Goal: Check status: Check status

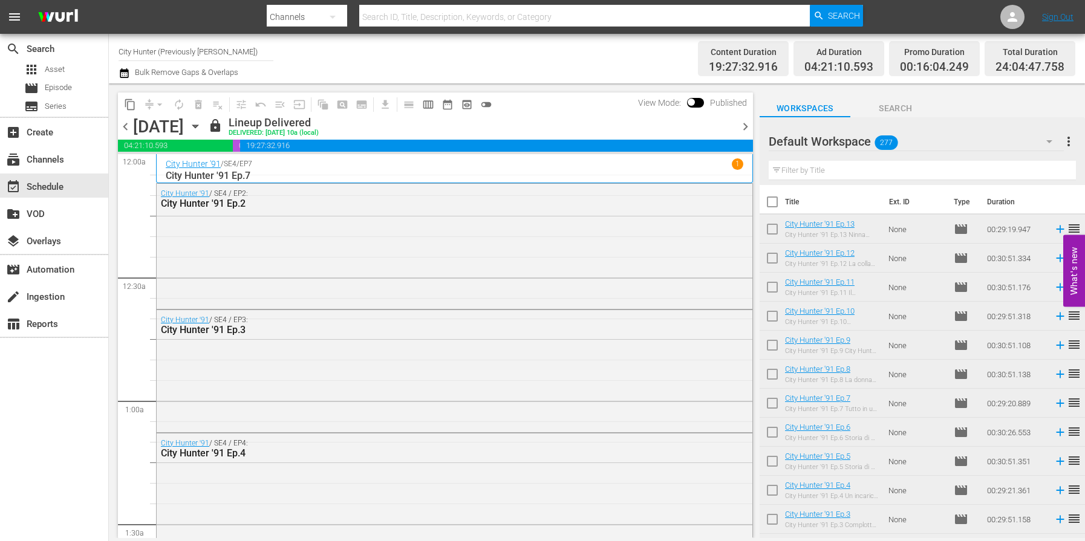
click at [740, 126] on span "chevron_right" at bounding box center [745, 126] width 15 height 15
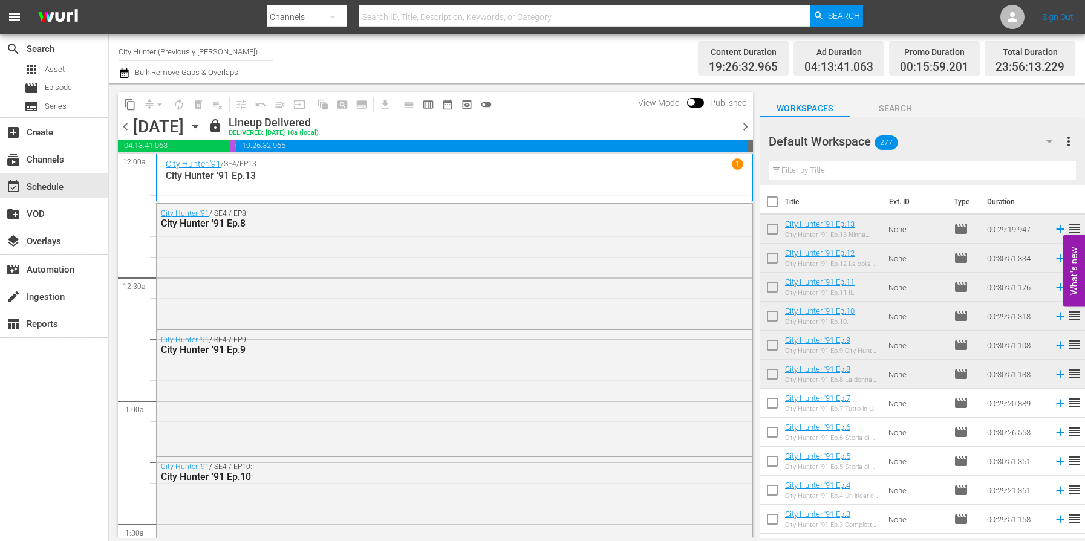
click at [742, 130] on span "chevron_right" at bounding box center [745, 126] width 15 height 15
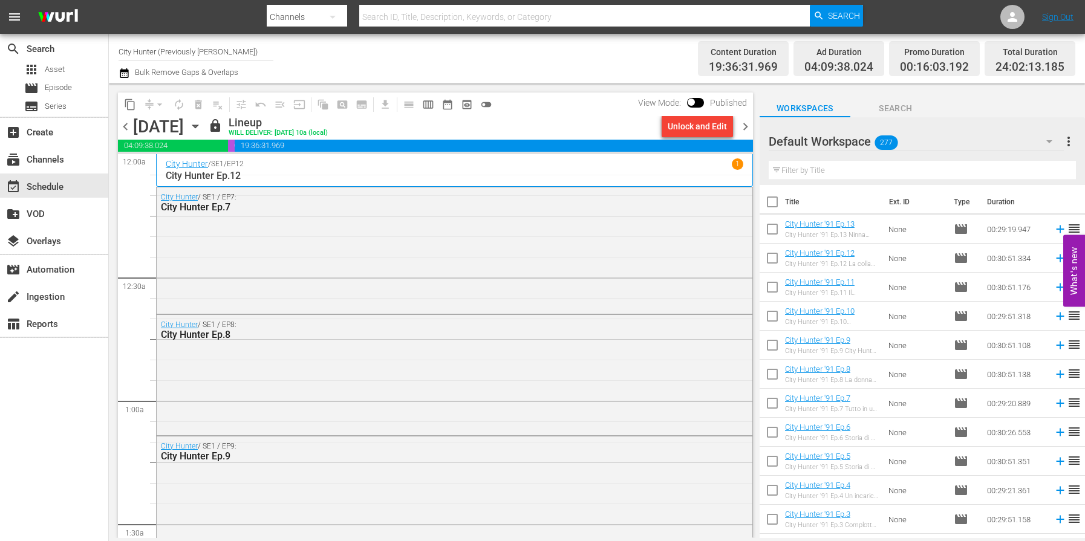
click at [742, 130] on span "chevron_right" at bounding box center [745, 126] width 15 height 15
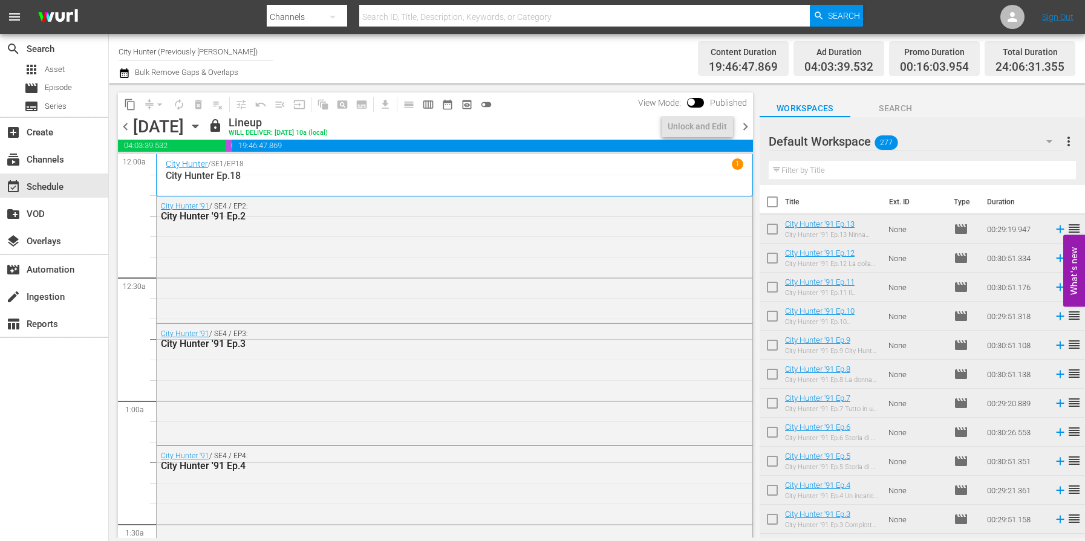
click at [742, 130] on span "chevron_right" at bounding box center [745, 126] width 15 height 15
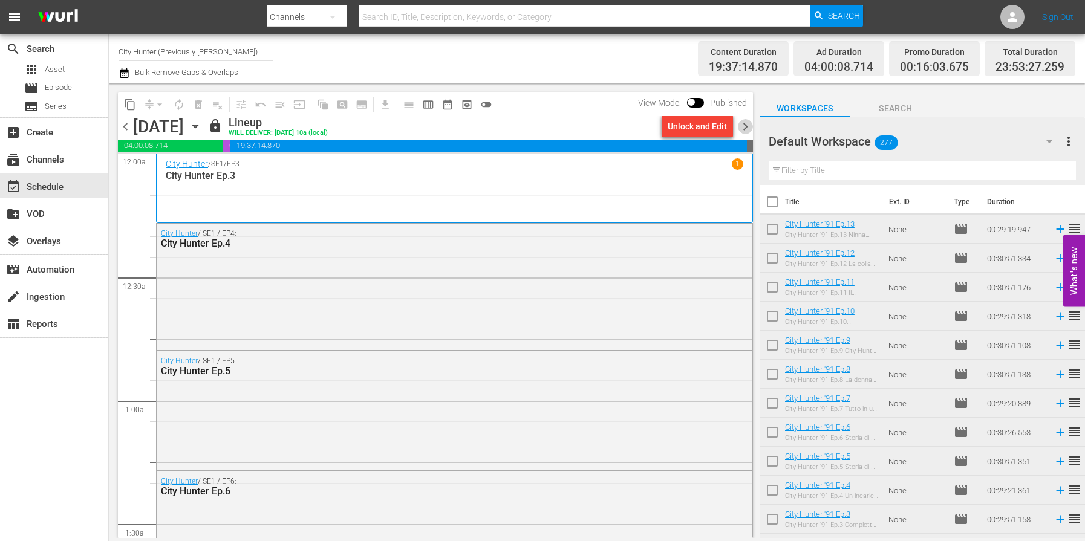
click at [742, 130] on span "chevron_right" at bounding box center [745, 126] width 15 height 15
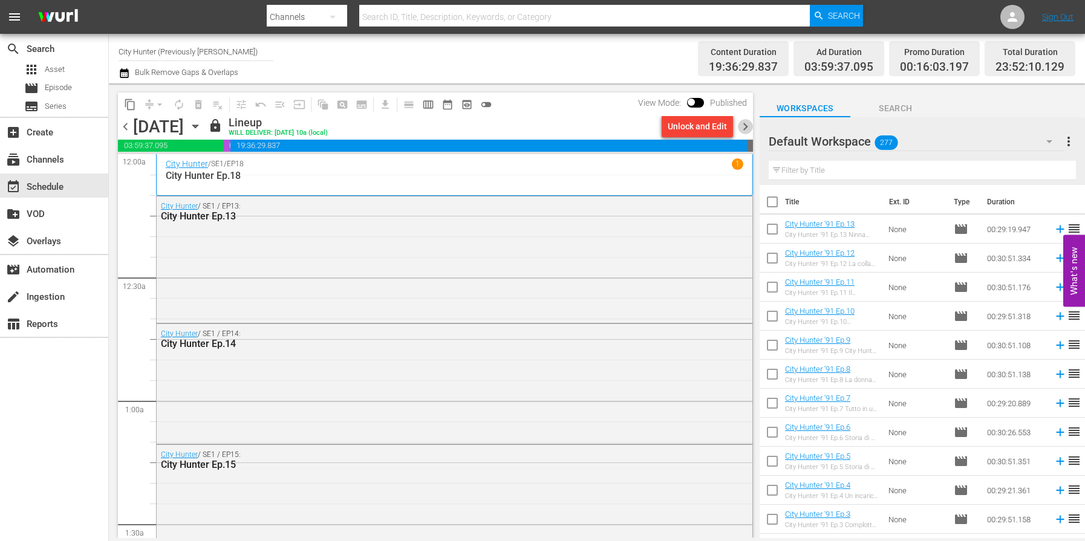
click at [741, 130] on span "chevron_right" at bounding box center [745, 126] width 15 height 15
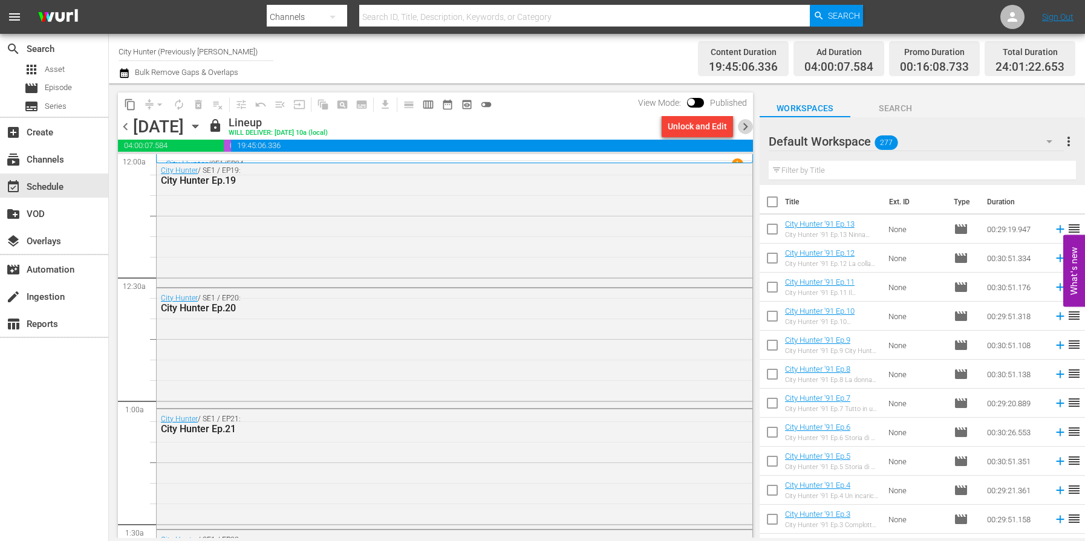
click at [747, 128] on span "chevron_right" at bounding box center [745, 126] width 15 height 15
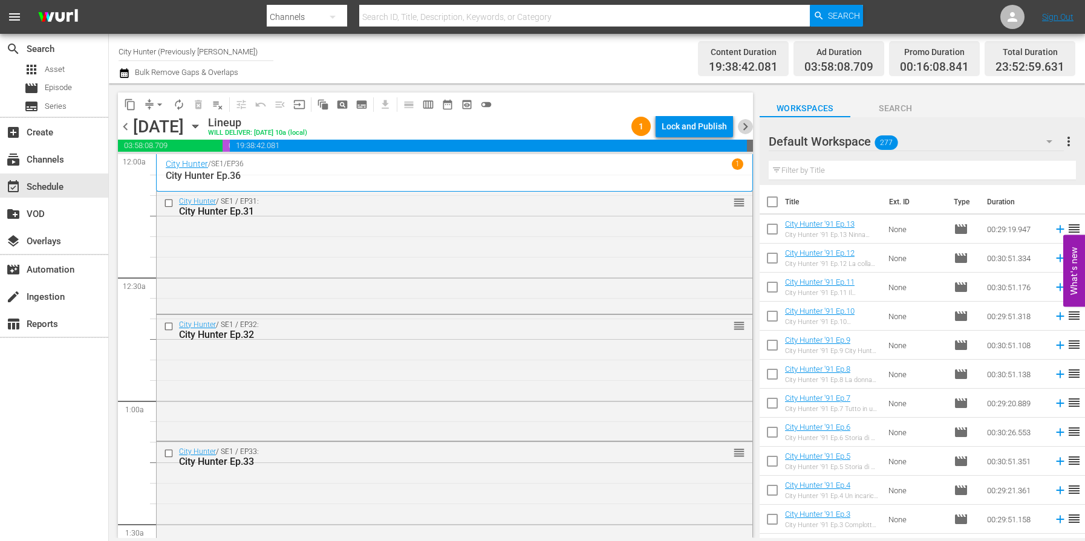
click at [747, 128] on span "chevron_right" at bounding box center [745, 126] width 15 height 15
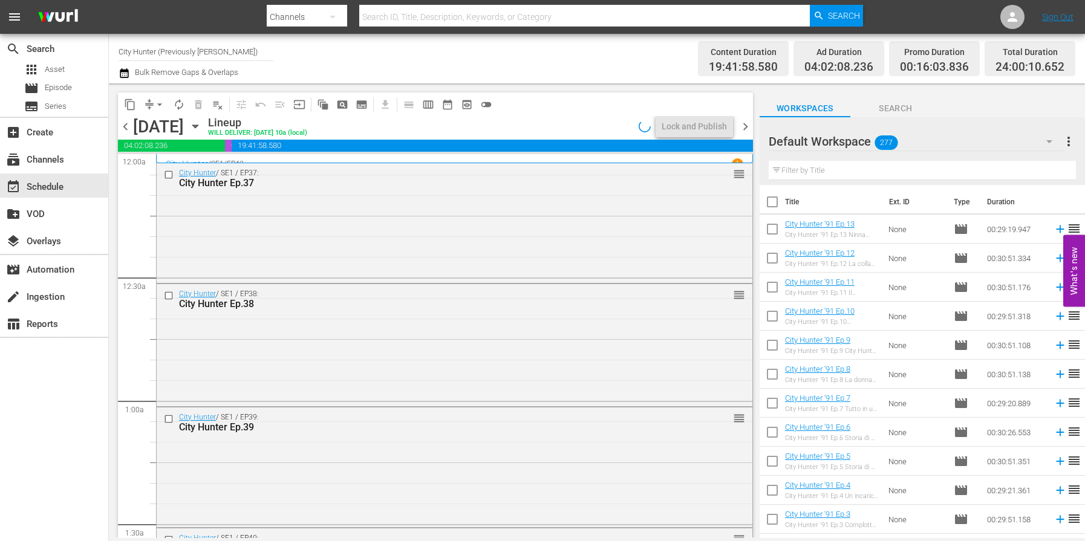
click at [747, 128] on span "chevron_right" at bounding box center [745, 126] width 15 height 15
